Goal: Book appointment/travel/reservation

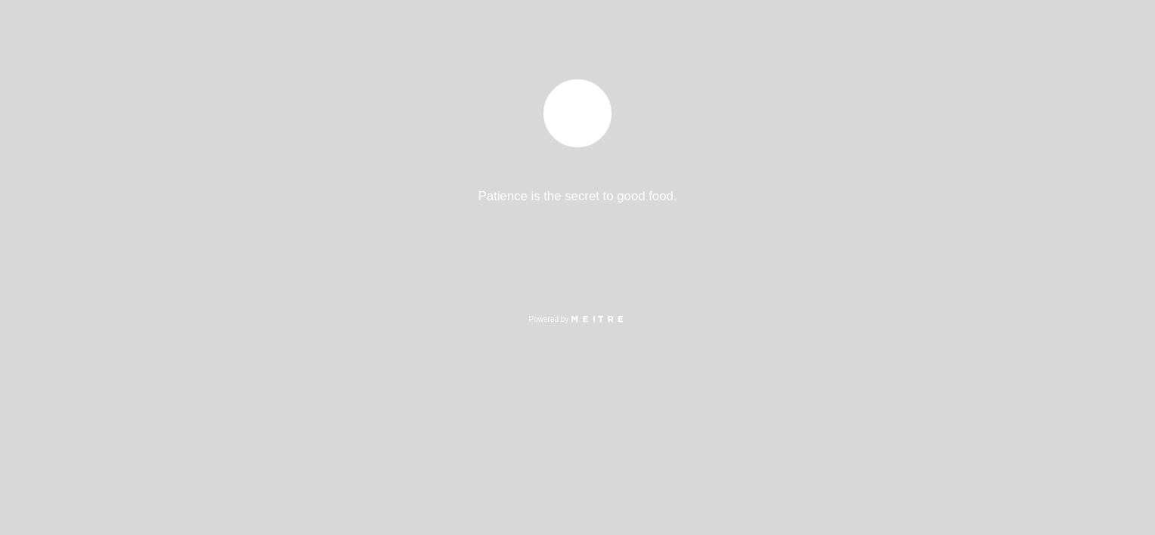
select select "es"
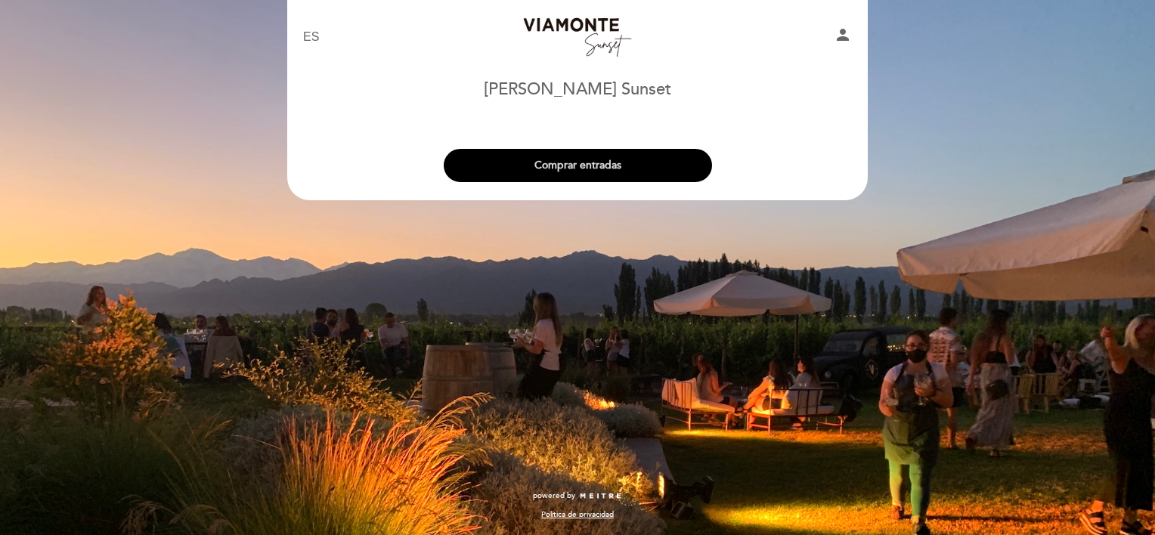
click at [625, 153] on button "Comprar entradas" at bounding box center [578, 165] width 268 height 33
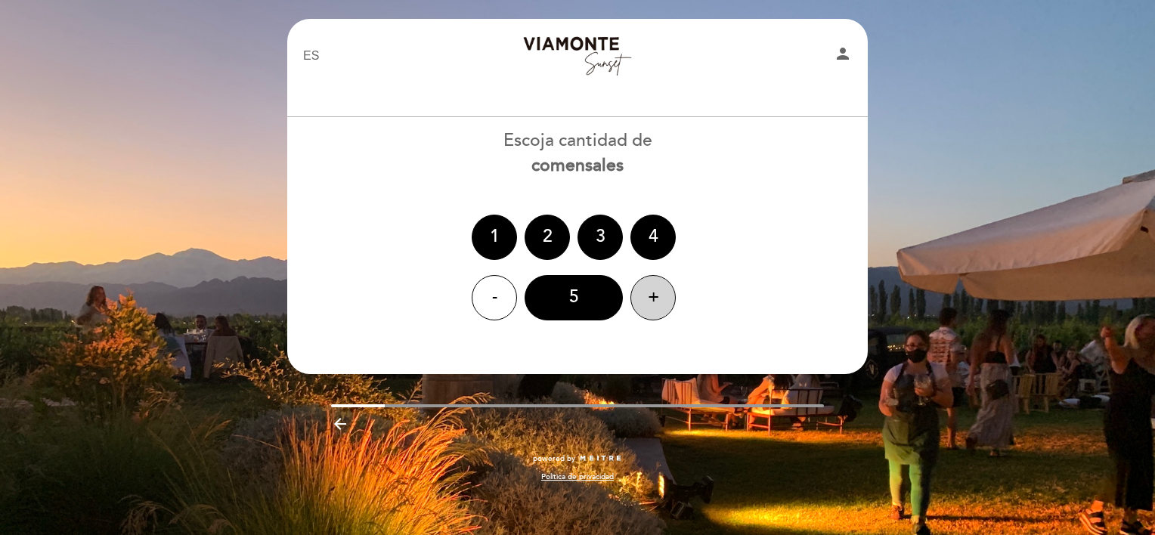
click at [666, 287] on div "+" at bounding box center [653, 297] width 45 height 45
click at [569, 293] on div "6" at bounding box center [574, 297] width 98 height 45
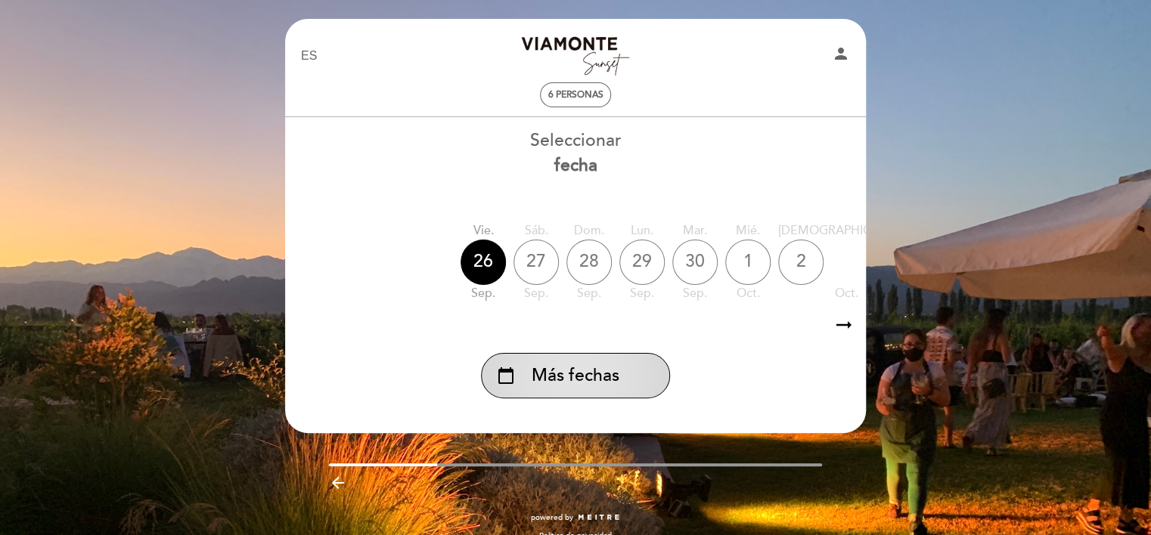
click at [599, 361] on div "calendar_today Más fechas" at bounding box center [575, 375] width 189 height 45
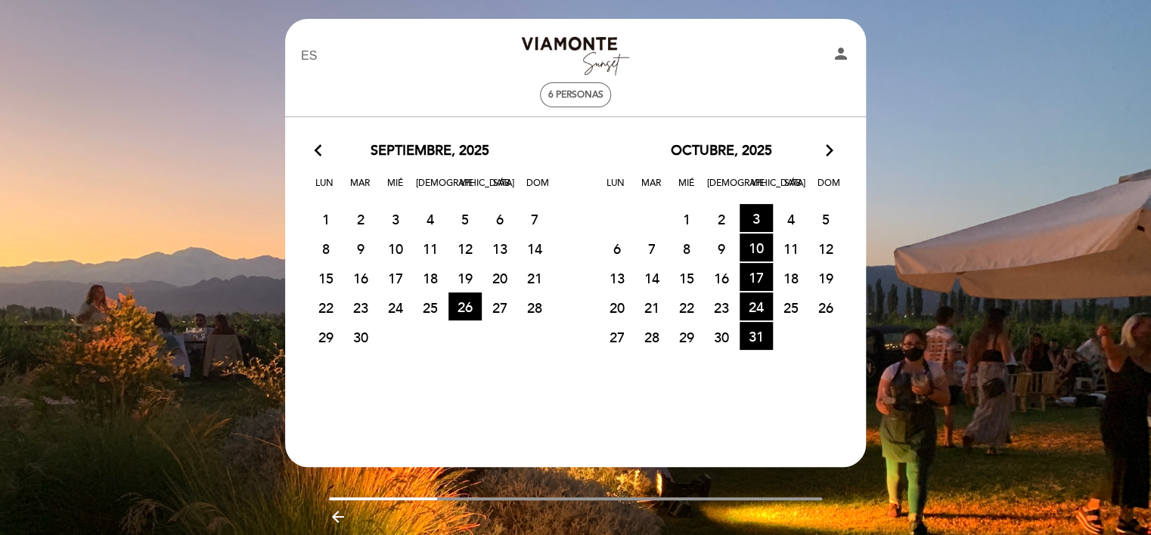
click at [832, 146] on icon "arrow_forward_ios" at bounding box center [830, 151] width 14 height 20
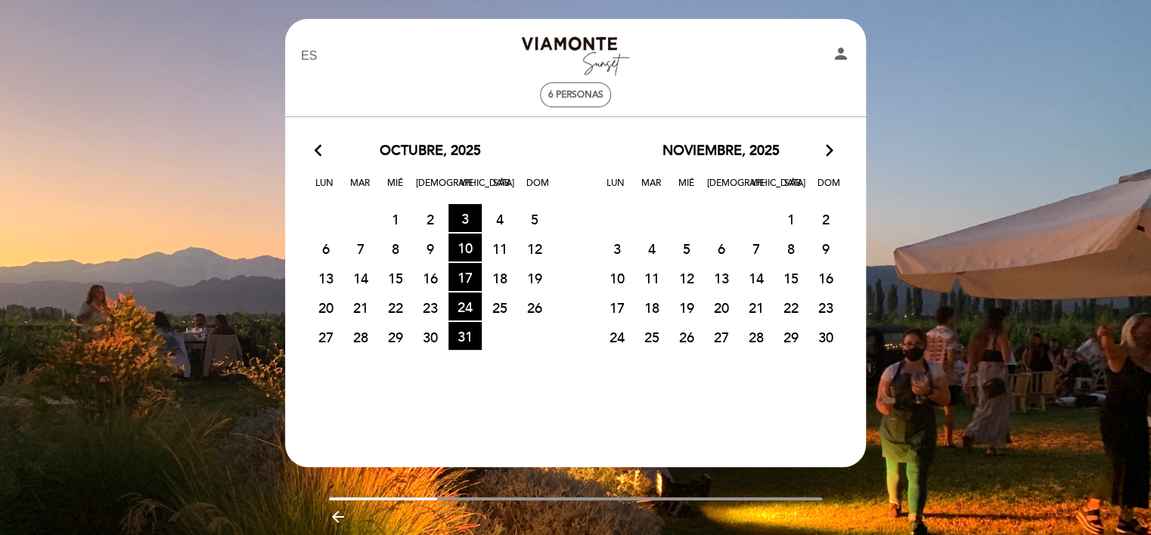
click at [755, 245] on span "7" at bounding box center [755, 248] width 33 height 28
click at [826, 157] on icon "arrow_forward_ios" at bounding box center [830, 151] width 14 height 20
